Goal: Task Accomplishment & Management: Manage account settings

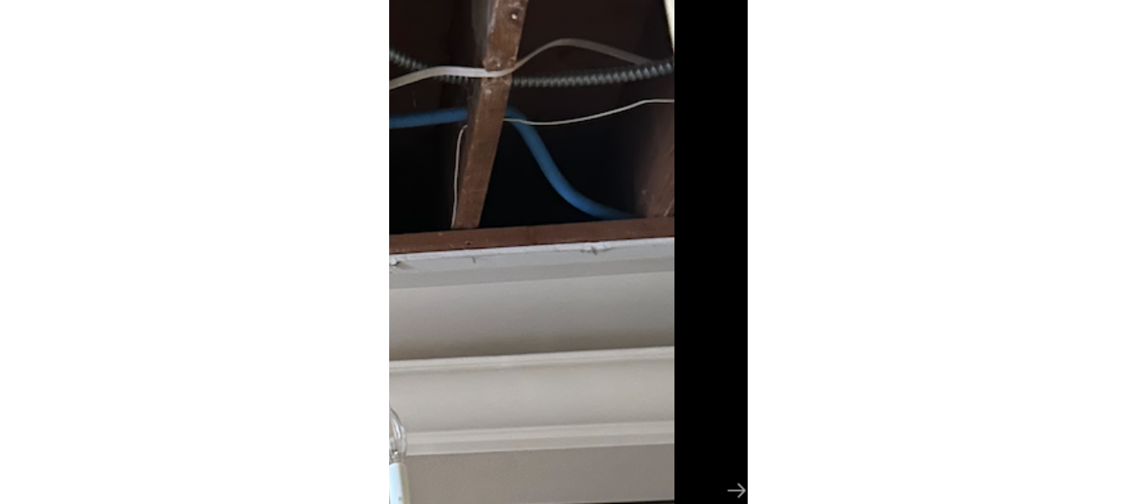
scroll to position [111, 0]
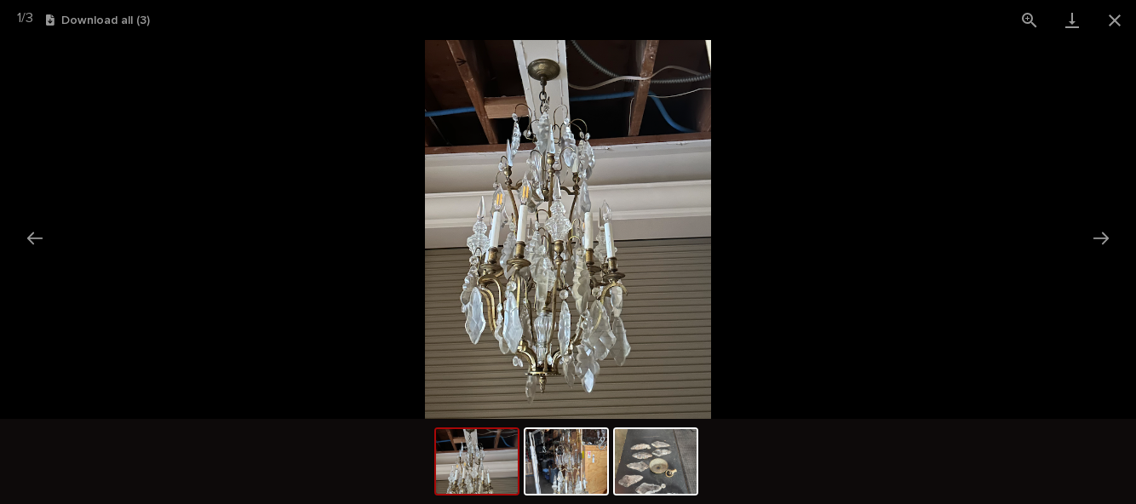
click at [834, 15] on button "Close gallery" at bounding box center [1115, 20] width 43 height 40
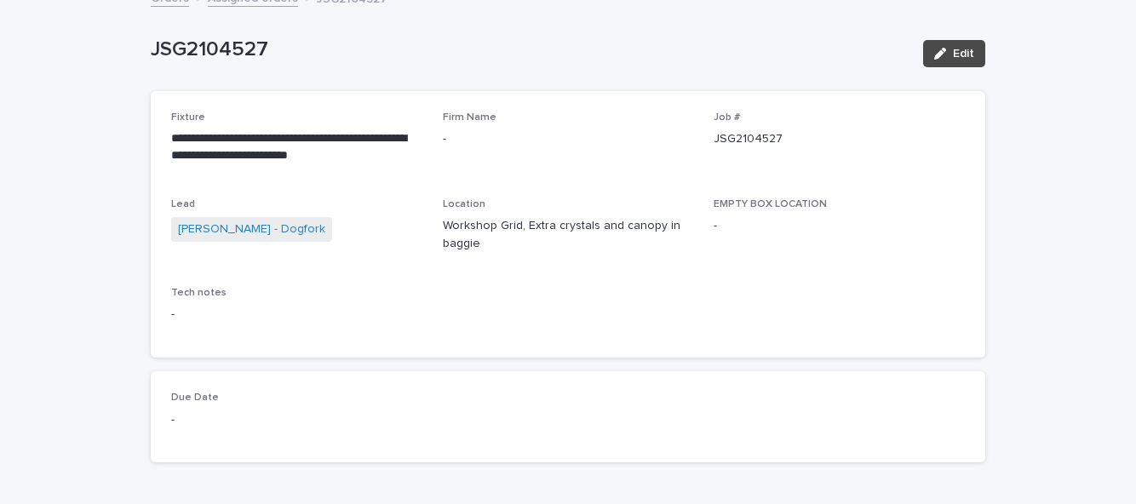
scroll to position [0, 0]
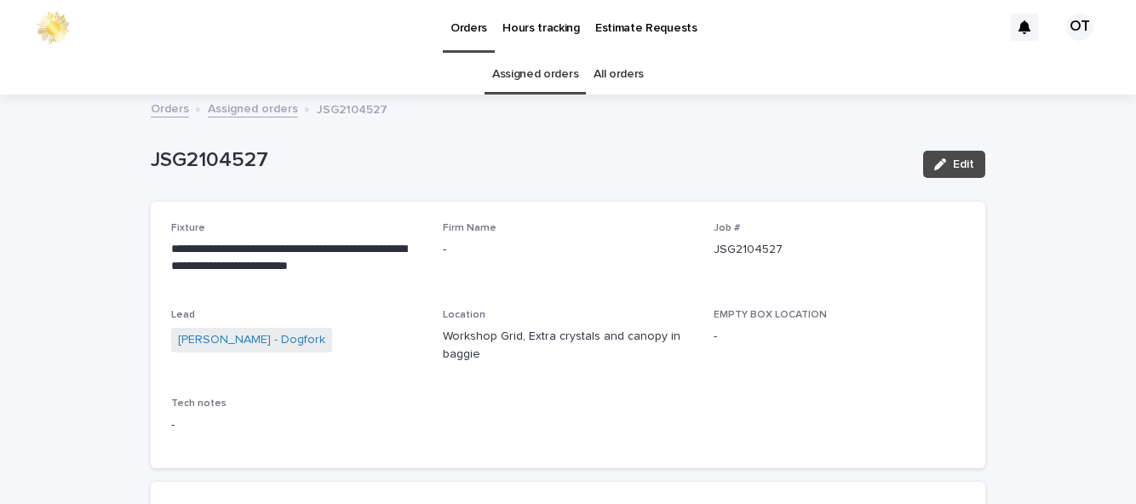
click at [552, 89] on link "Assigned orders" at bounding box center [535, 75] width 86 height 40
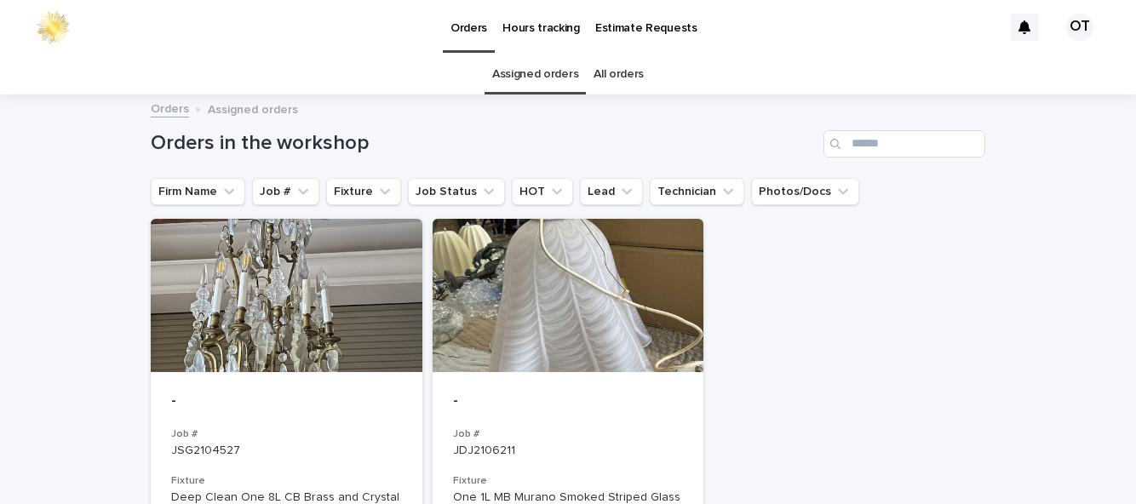
click at [666, 358] on div at bounding box center [569, 295] width 272 height 153
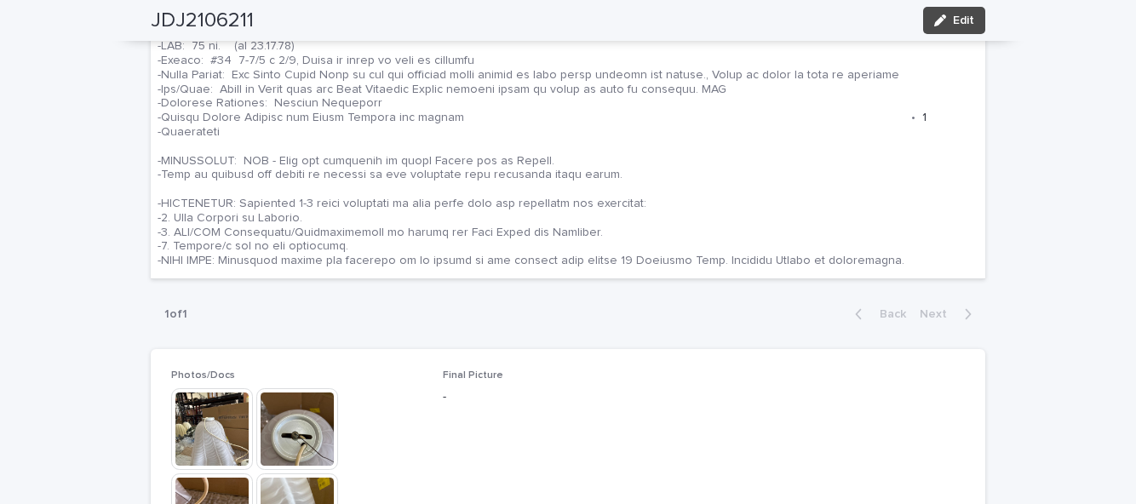
scroll to position [630, 0]
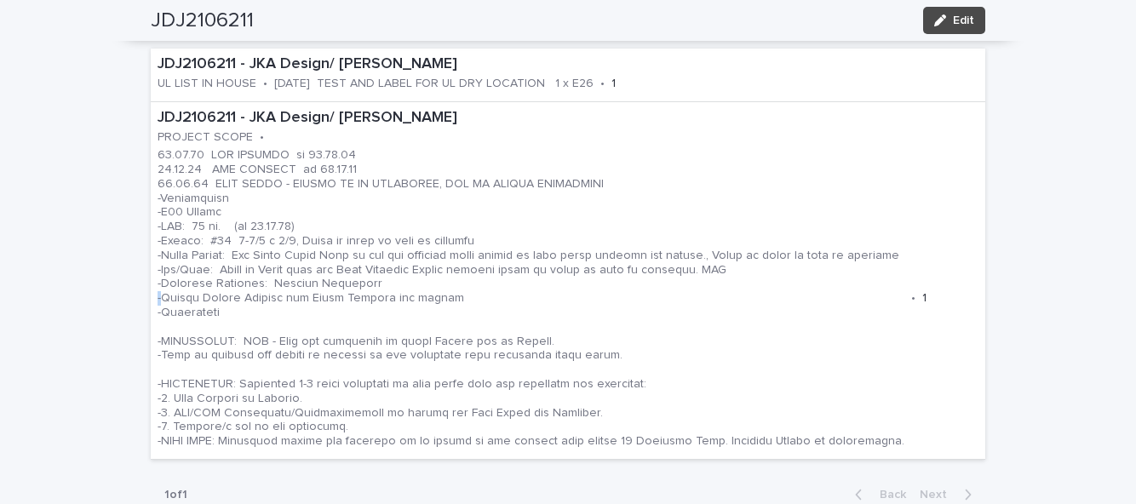
click at [41, 126] on div "**********" at bounding box center [568, 400] width 1136 height 1868
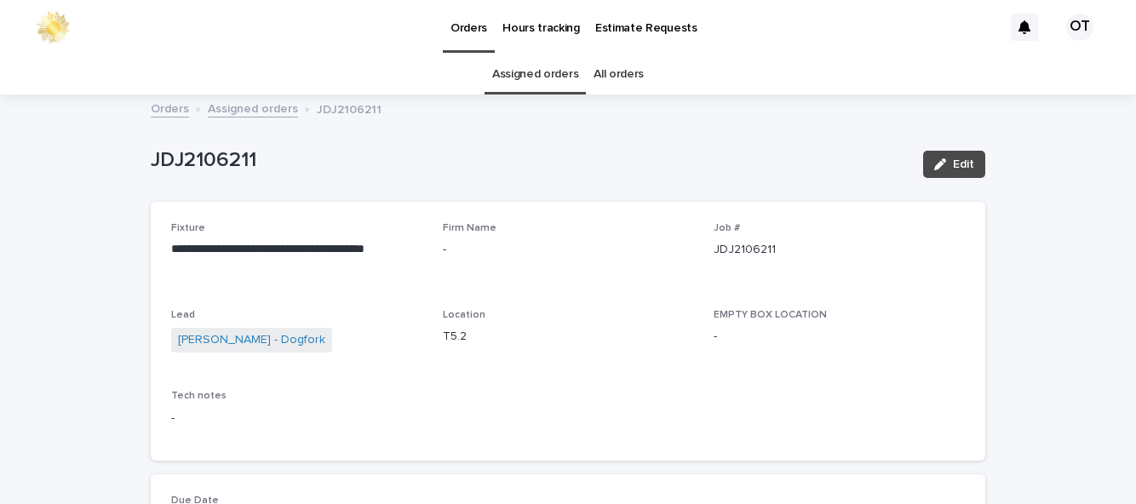
scroll to position [0, 0]
click at [530, 55] on link "Assigned orders" at bounding box center [535, 75] width 86 height 40
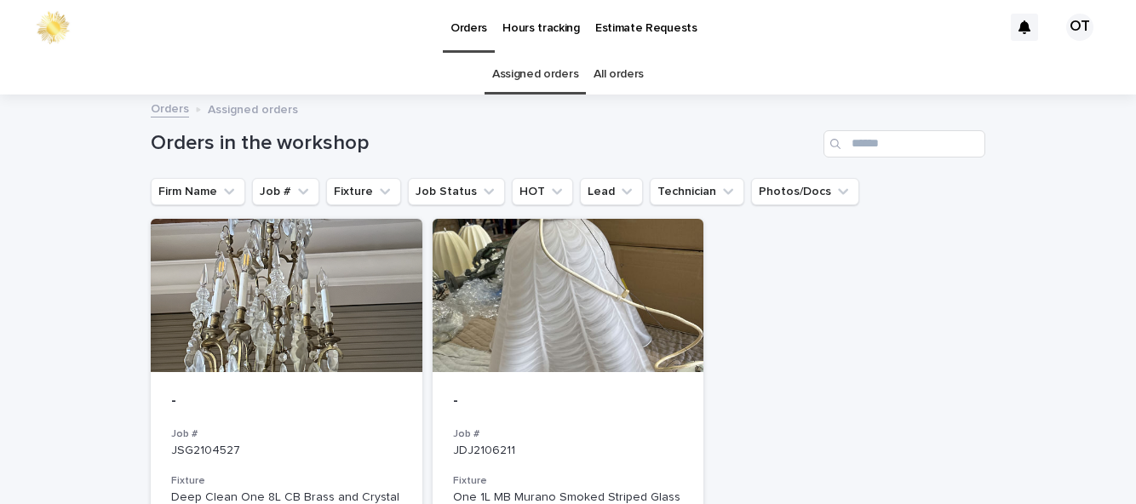
click at [307, 393] on p "-" at bounding box center [286, 402] width 231 height 19
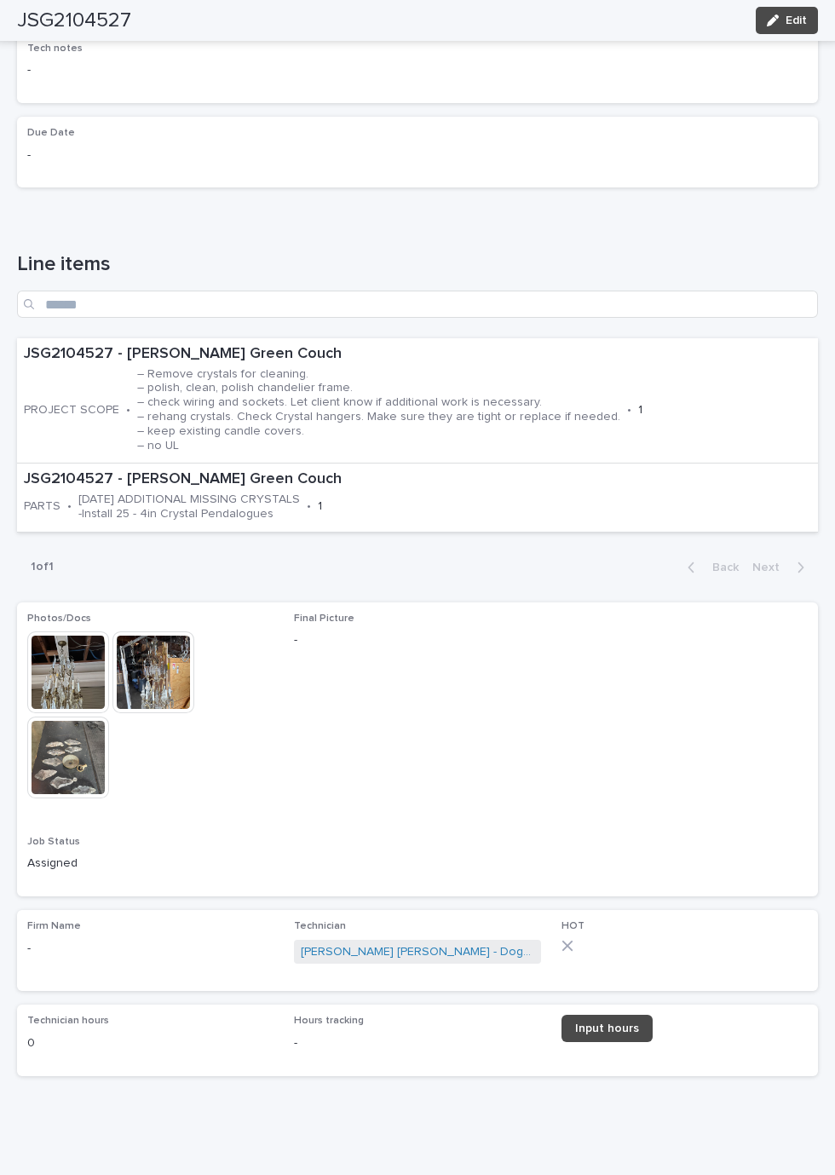
scroll to position [179, 0]
